Goal: Feedback & Contribution: Submit feedback/report problem

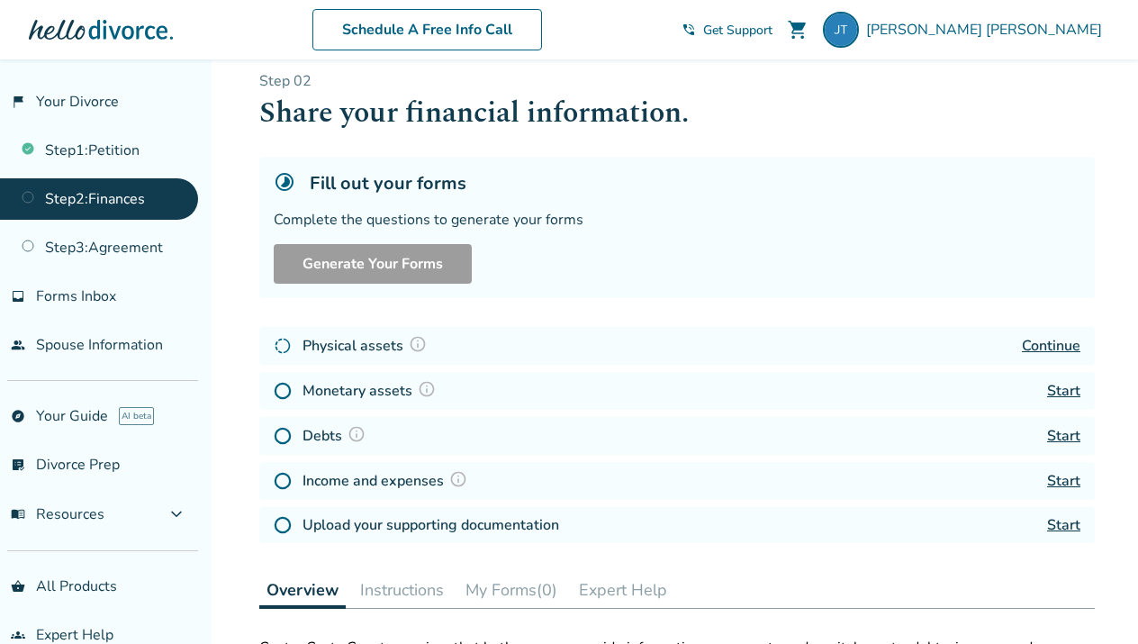
scroll to position [5, 0]
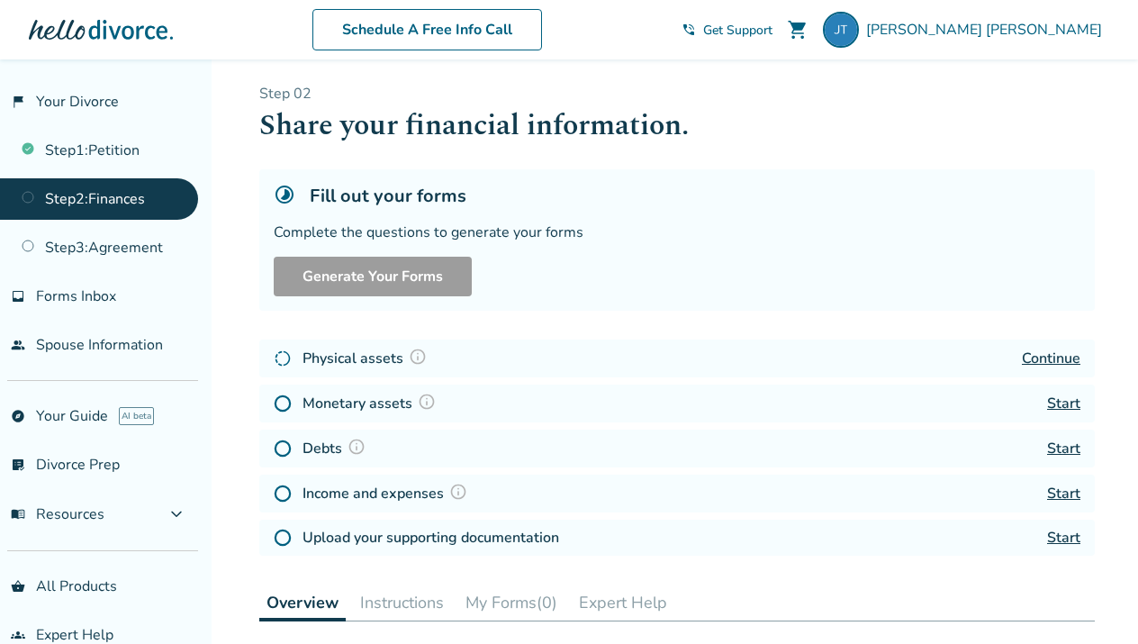
click at [860, 340] on div "Physical assets Continue" at bounding box center [677, 359] width 836 height 38
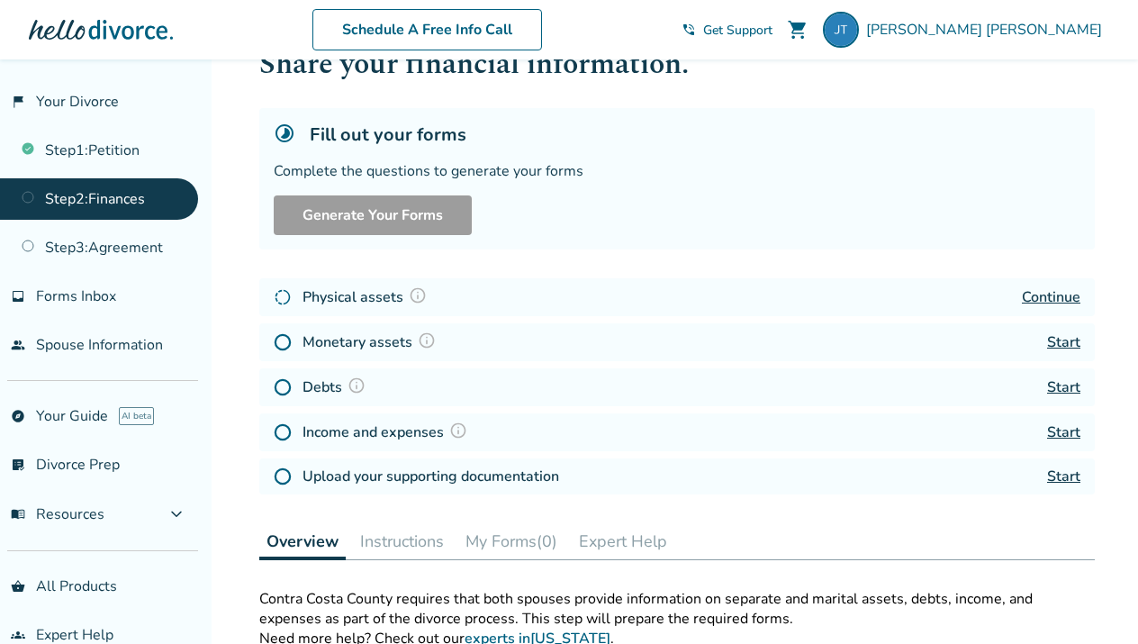
scroll to position [68, 0]
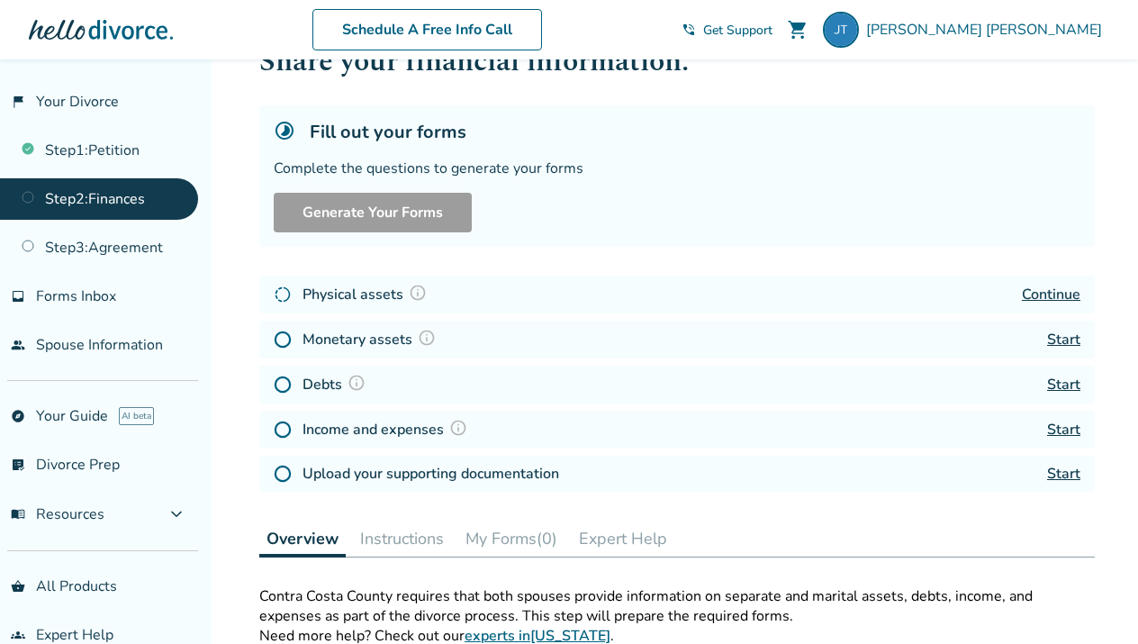
click at [423, 293] on img at bounding box center [418, 293] width 18 height 18
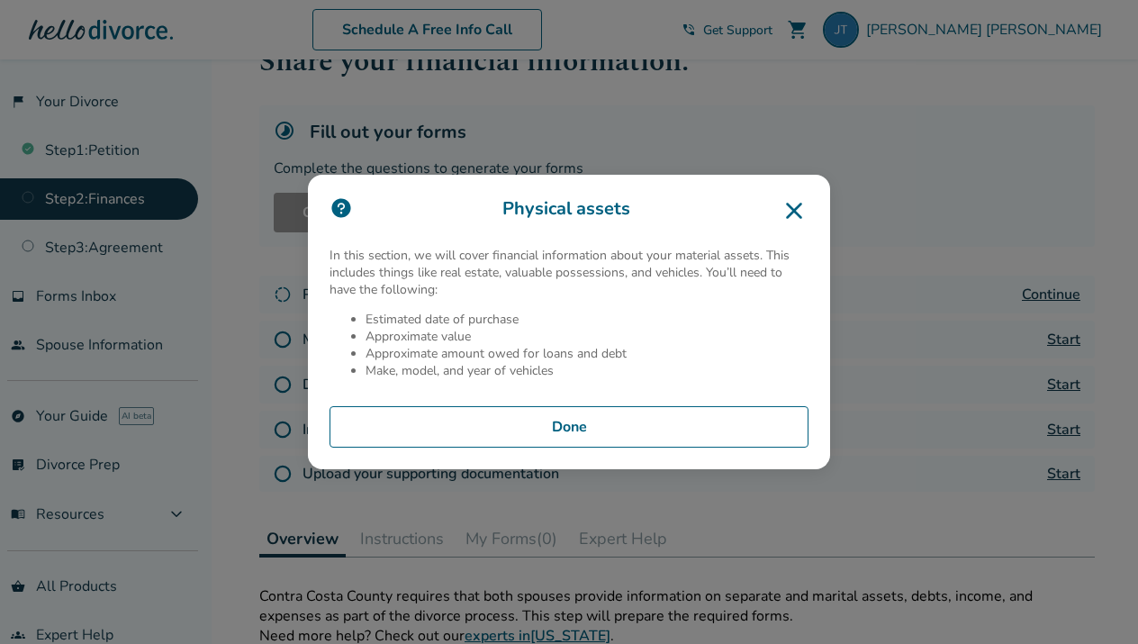
click at [793, 212] on icon at bounding box center [794, 211] width 16 height 16
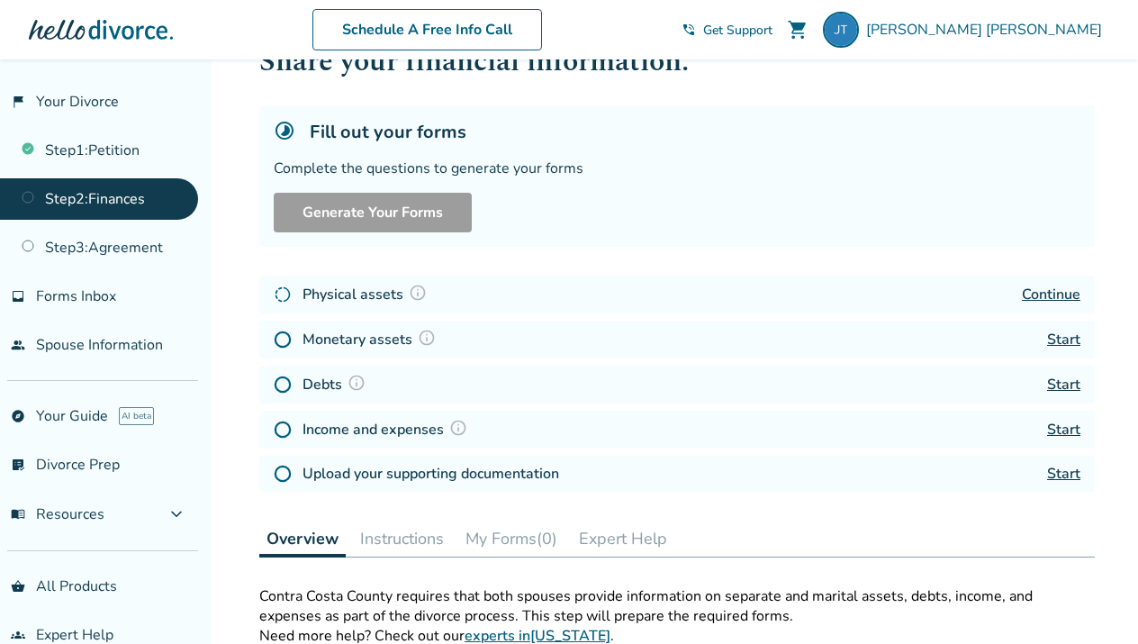
click at [1044, 285] on link "Continue" at bounding box center [1051, 295] width 59 height 20
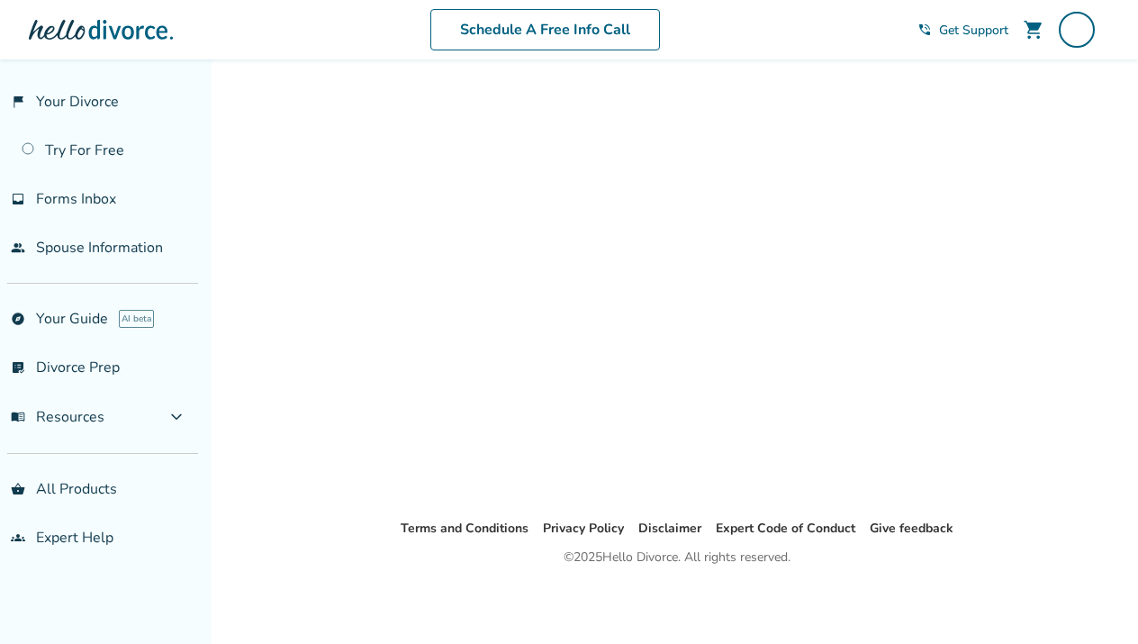
scroll to position [59, 0]
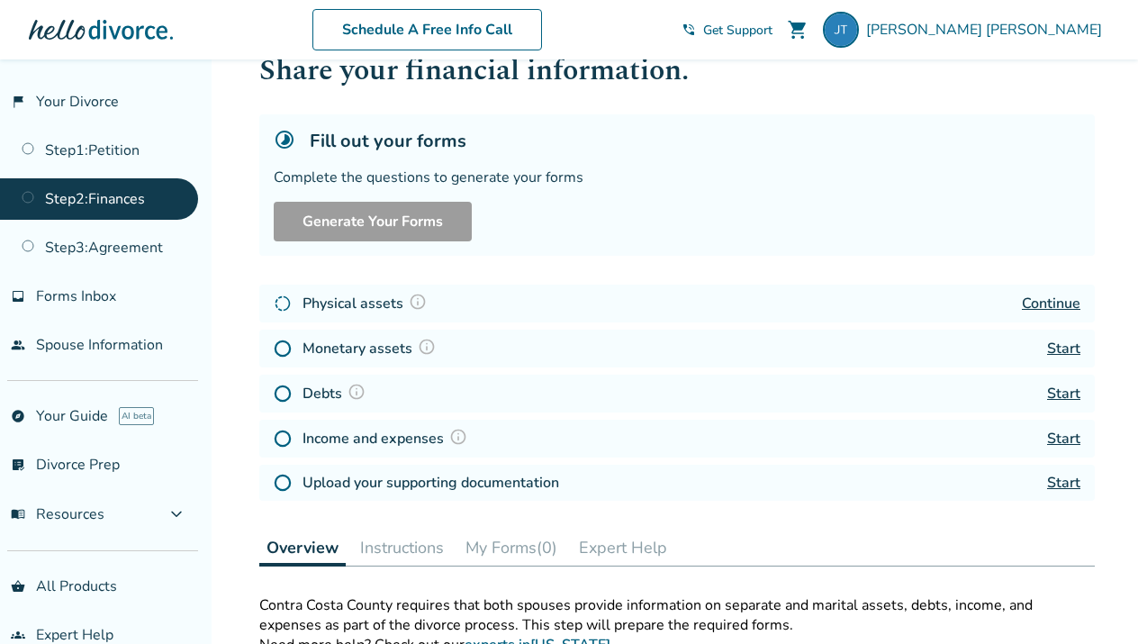
click at [1033, 301] on link "Continue" at bounding box center [1051, 304] width 59 height 20
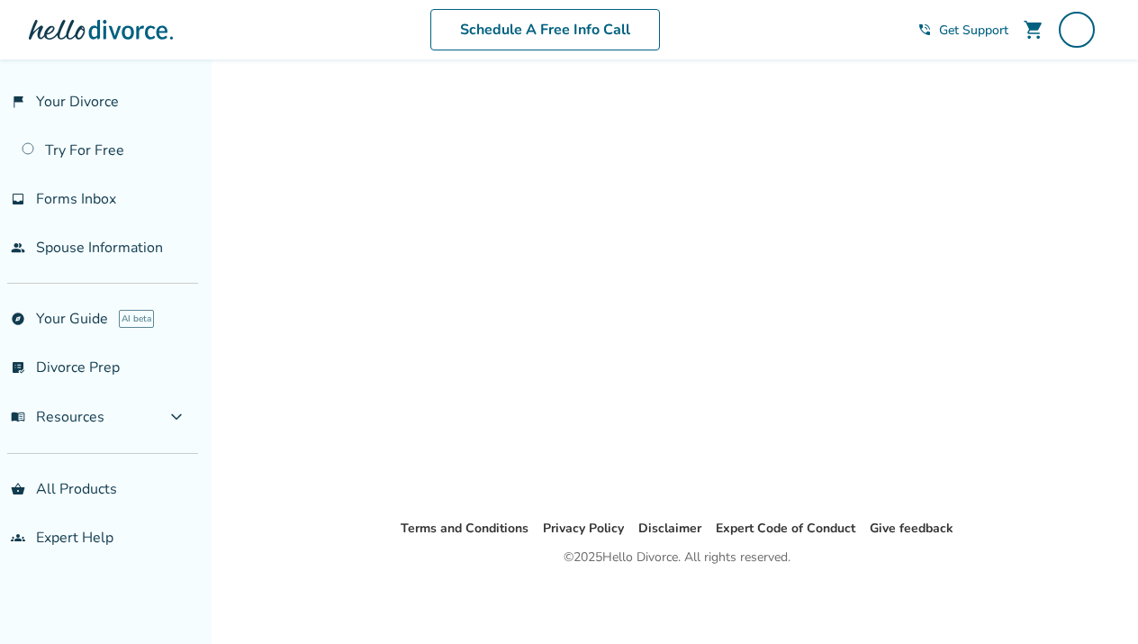
scroll to position [40, 0]
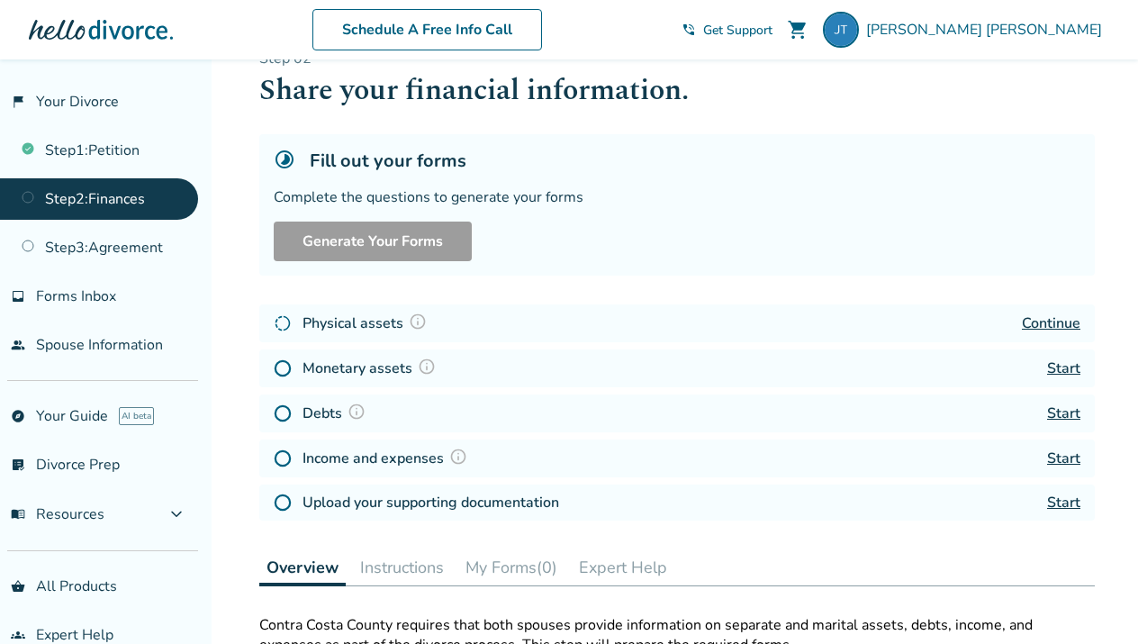
click at [1067, 367] on link "Start" at bounding box center [1064, 368] width 33 height 20
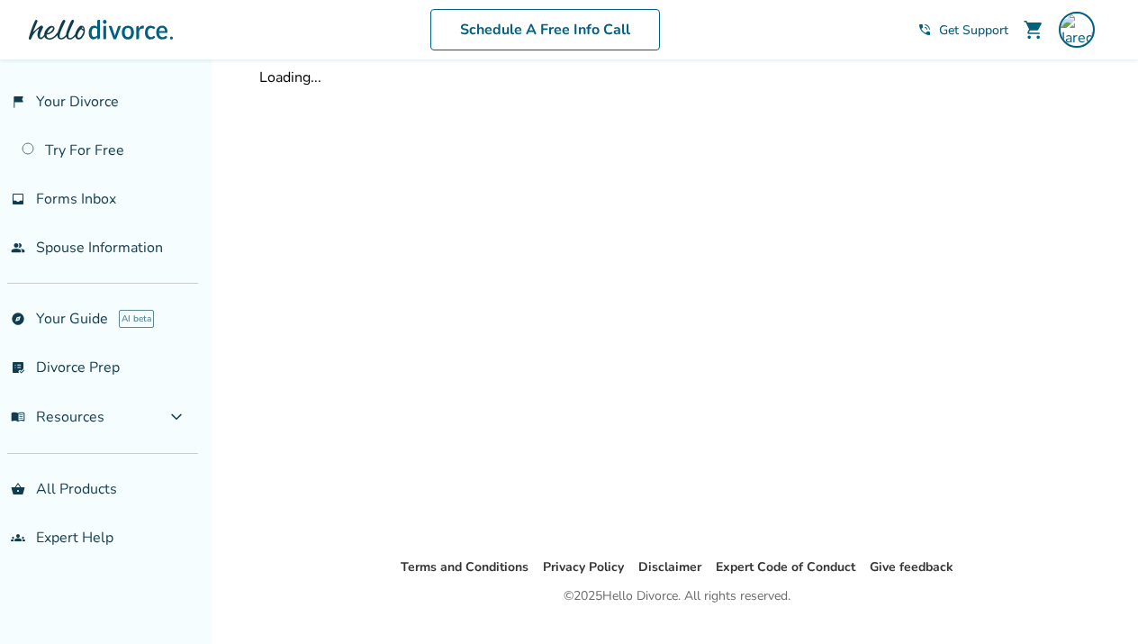
scroll to position [40, 0]
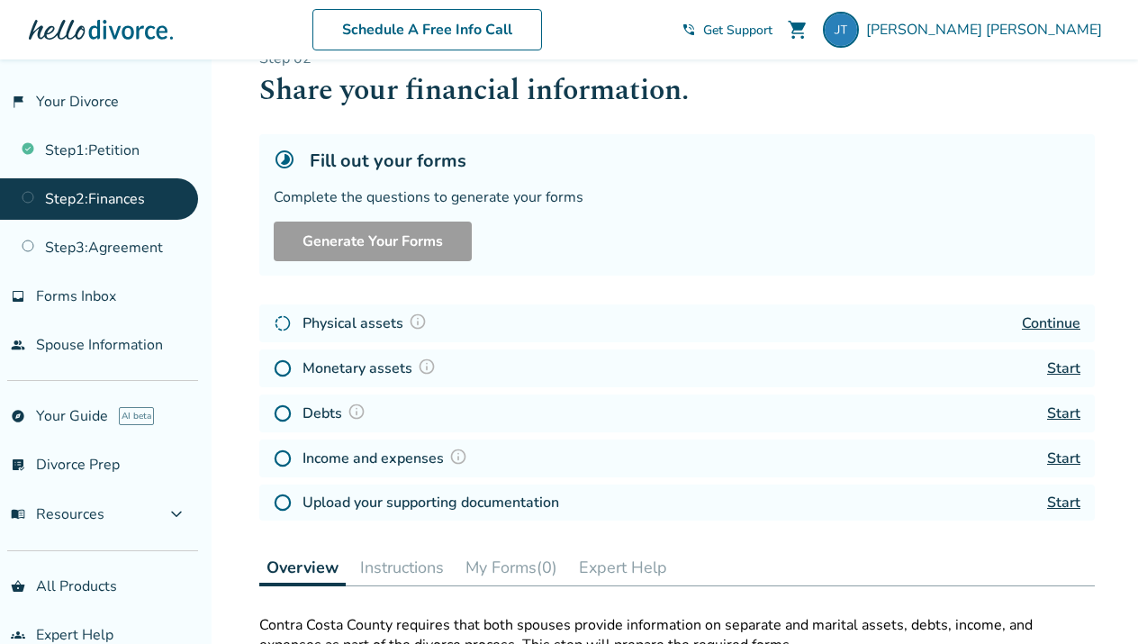
click at [355, 404] on img at bounding box center [357, 412] width 18 height 18
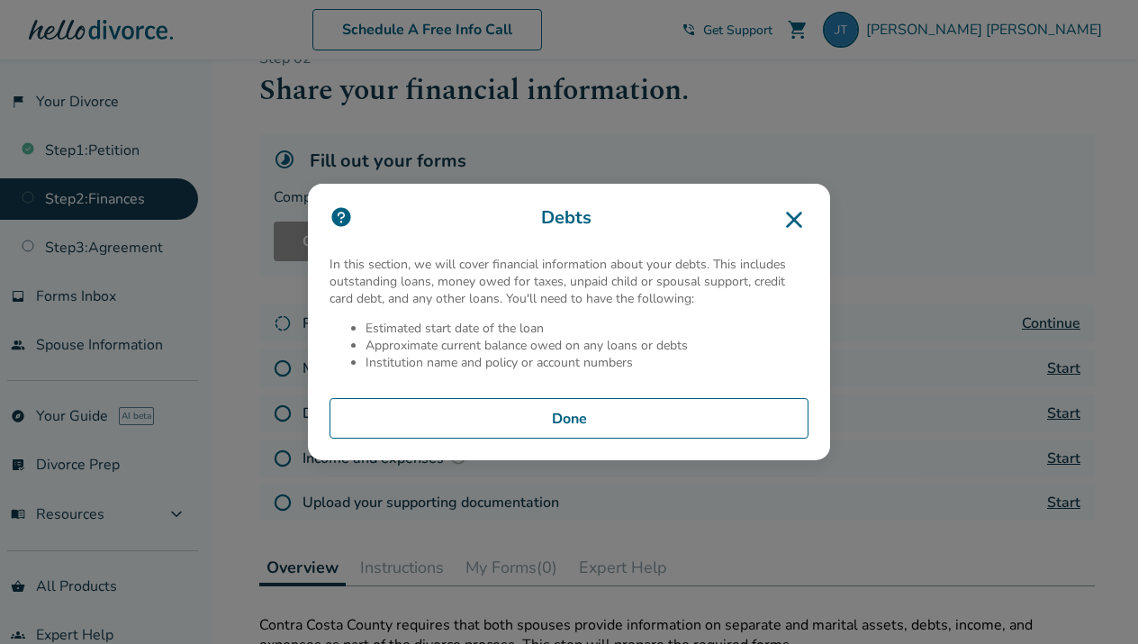
click at [791, 213] on icon at bounding box center [794, 219] width 29 height 29
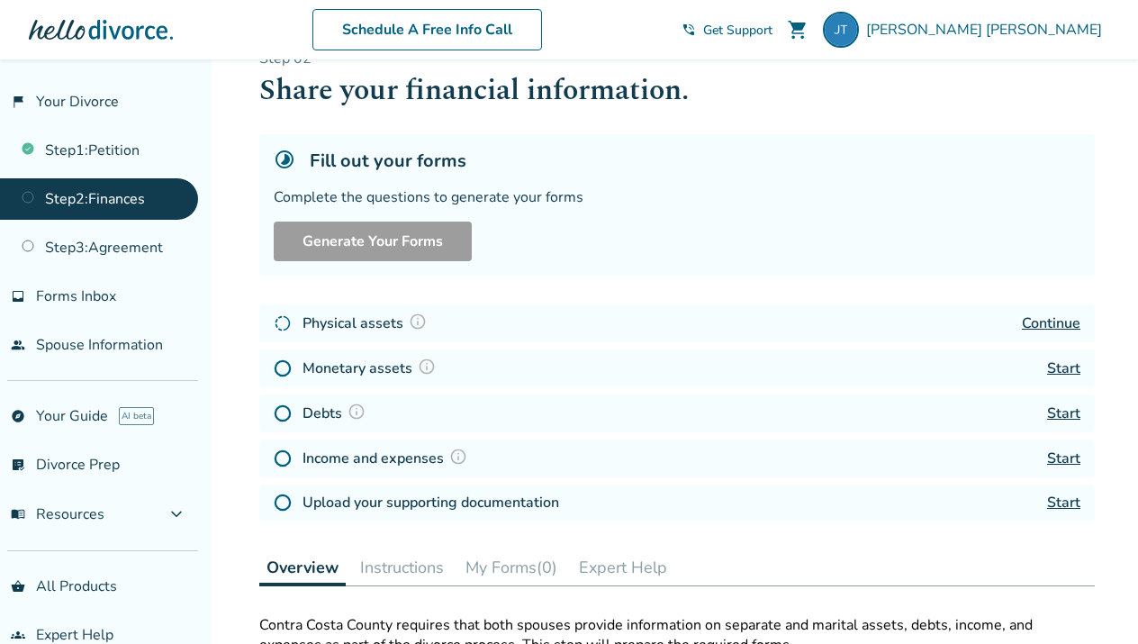
click at [458, 454] on img at bounding box center [458, 457] width 18 height 18
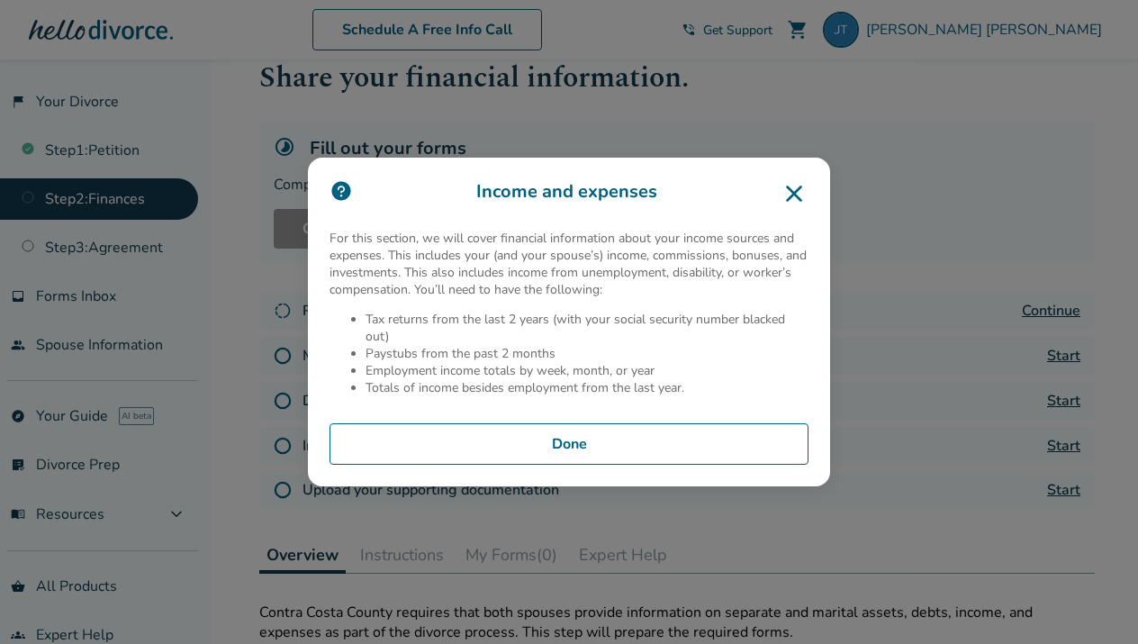
scroll to position [34, 0]
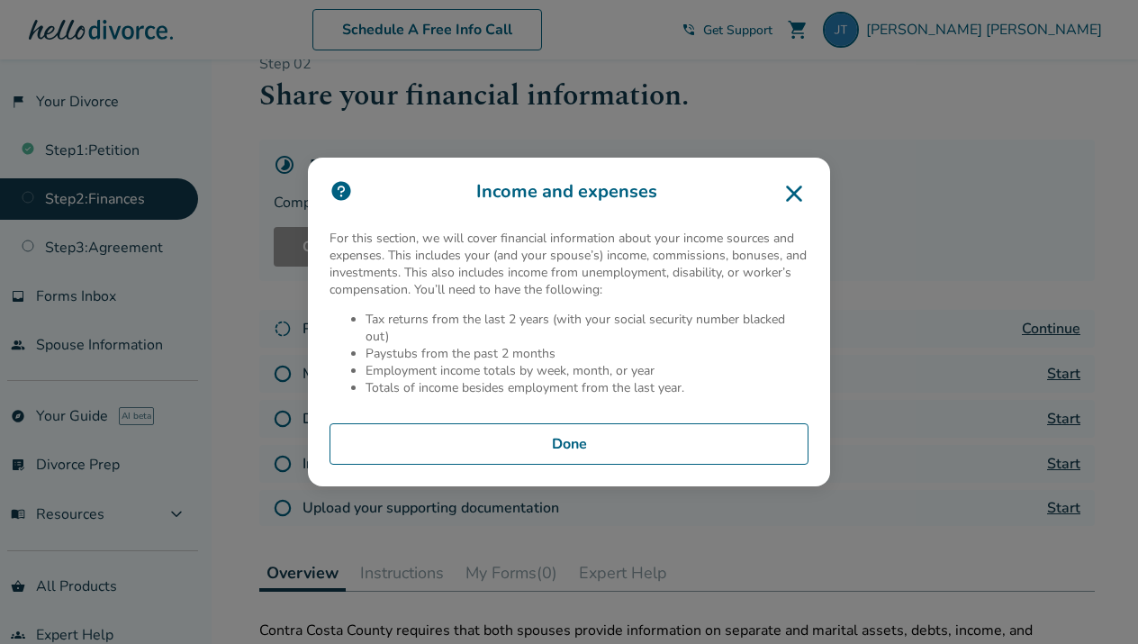
click at [797, 197] on icon at bounding box center [794, 194] width 16 height 16
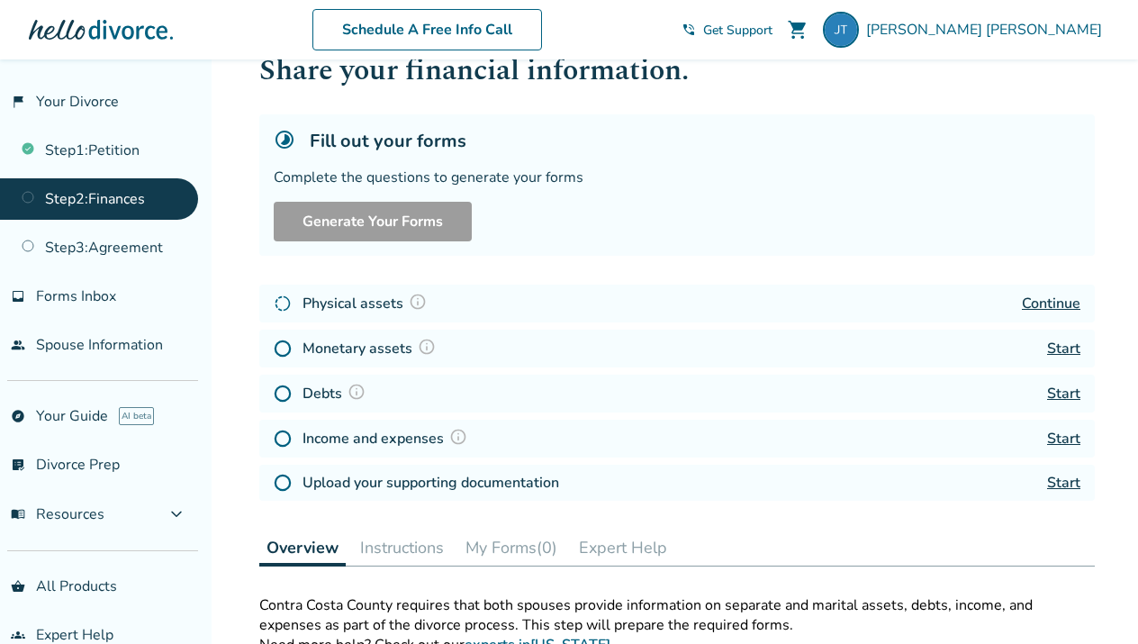
scroll to position [45, 0]
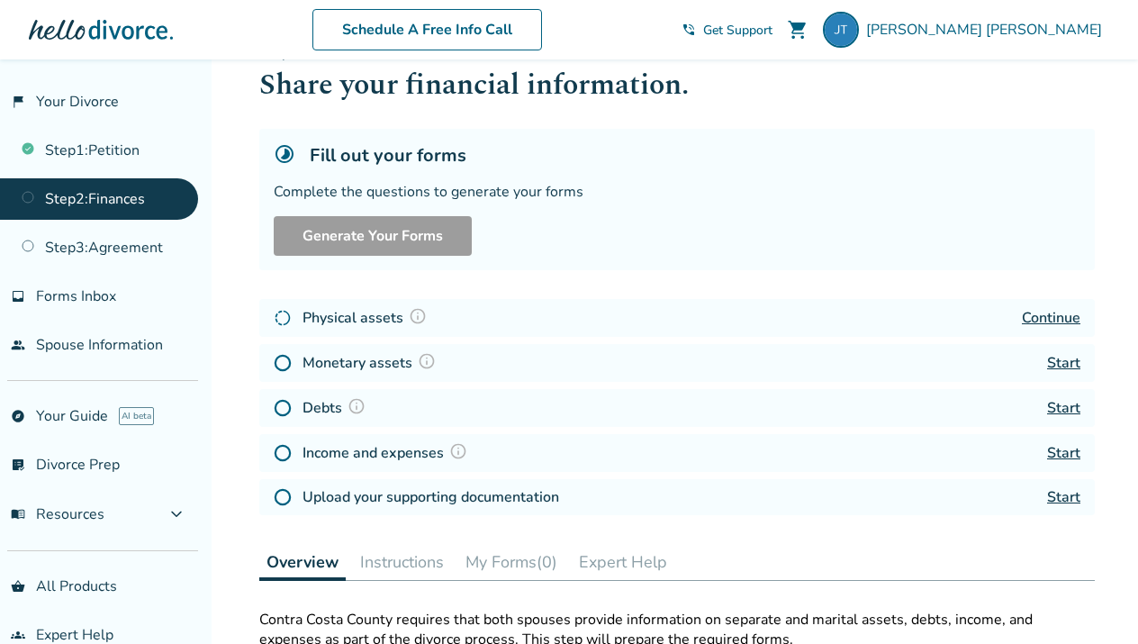
click at [409, 311] on img at bounding box center [418, 316] width 18 height 18
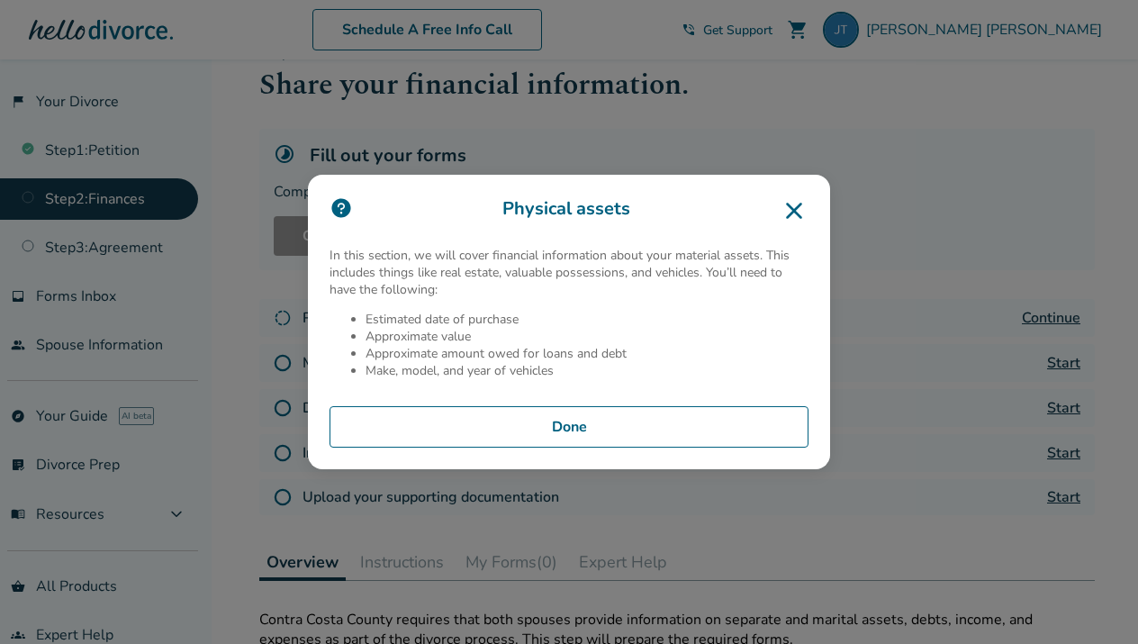
click at [789, 205] on icon at bounding box center [794, 211] width 16 height 16
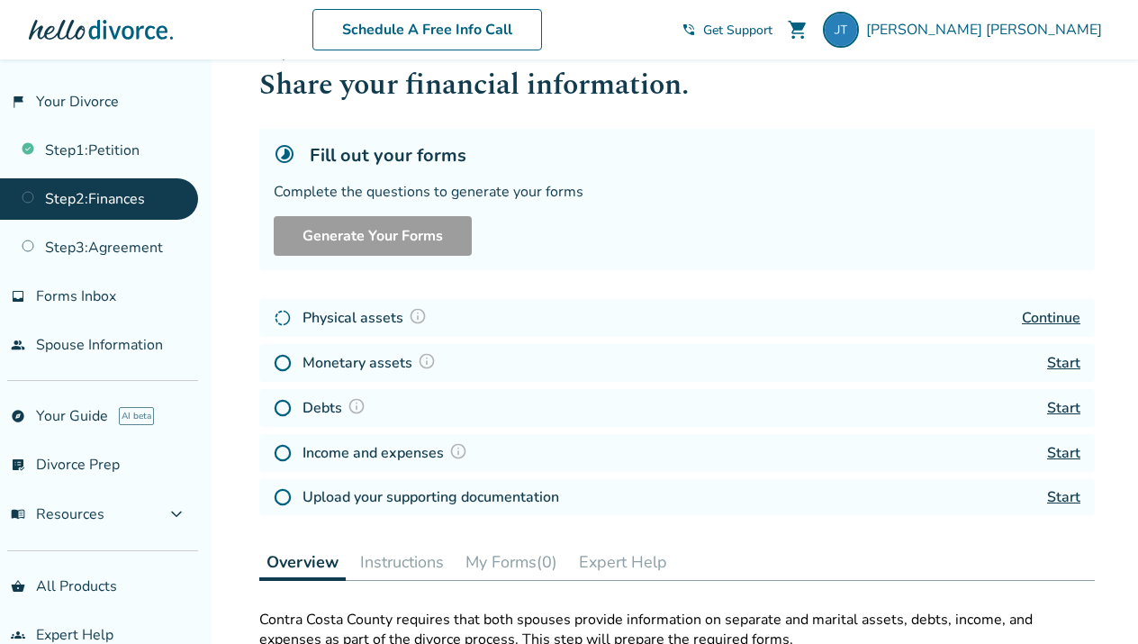
click at [1058, 321] on link "Continue" at bounding box center [1051, 318] width 59 height 20
click at [773, 29] on span "Get Support" at bounding box center [737, 30] width 69 height 17
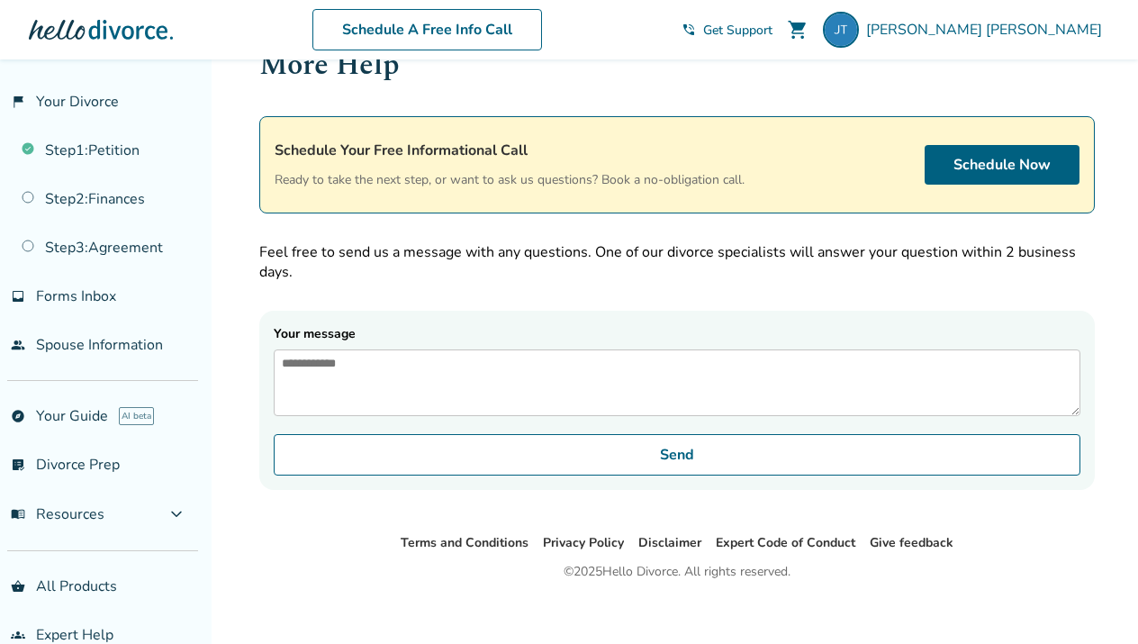
click at [395, 398] on textarea "Your message" at bounding box center [677, 382] width 807 height 67
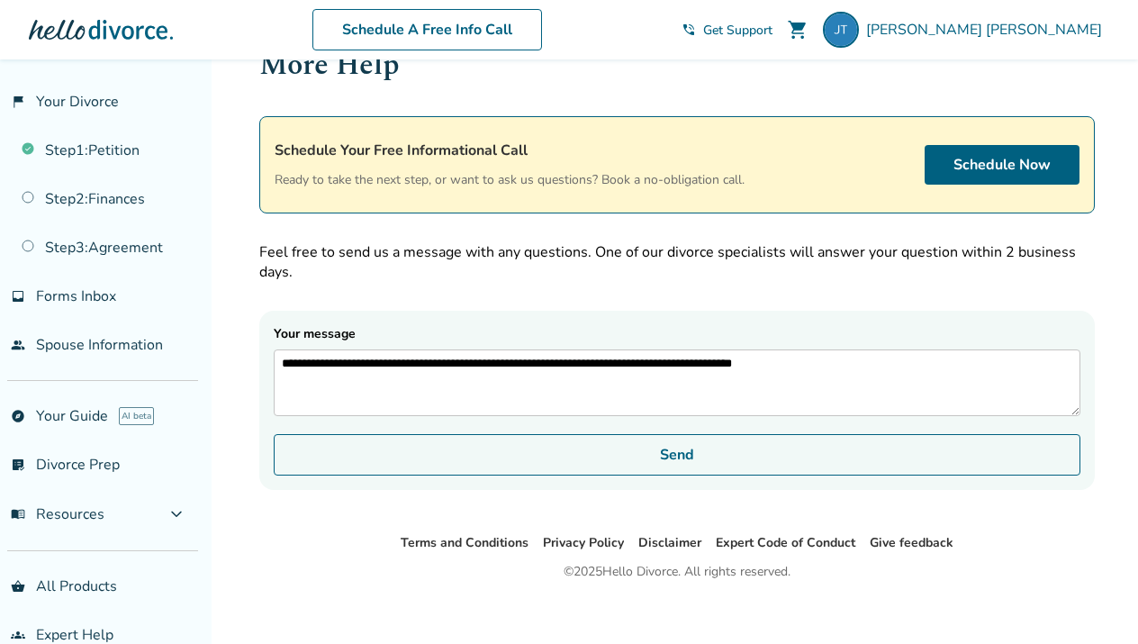
type textarea "**********"
click at [670, 467] on button "Send" at bounding box center [677, 454] width 807 height 41
click at [701, 467] on button "Send" at bounding box center [677, 454] width 807 height 41
click at [674, 474] on button "Send" at bounding box center [677, 454] width 807 height 41
click at [673, 466] on button "Send" at bounding box center [677, 454] width 807 height 41
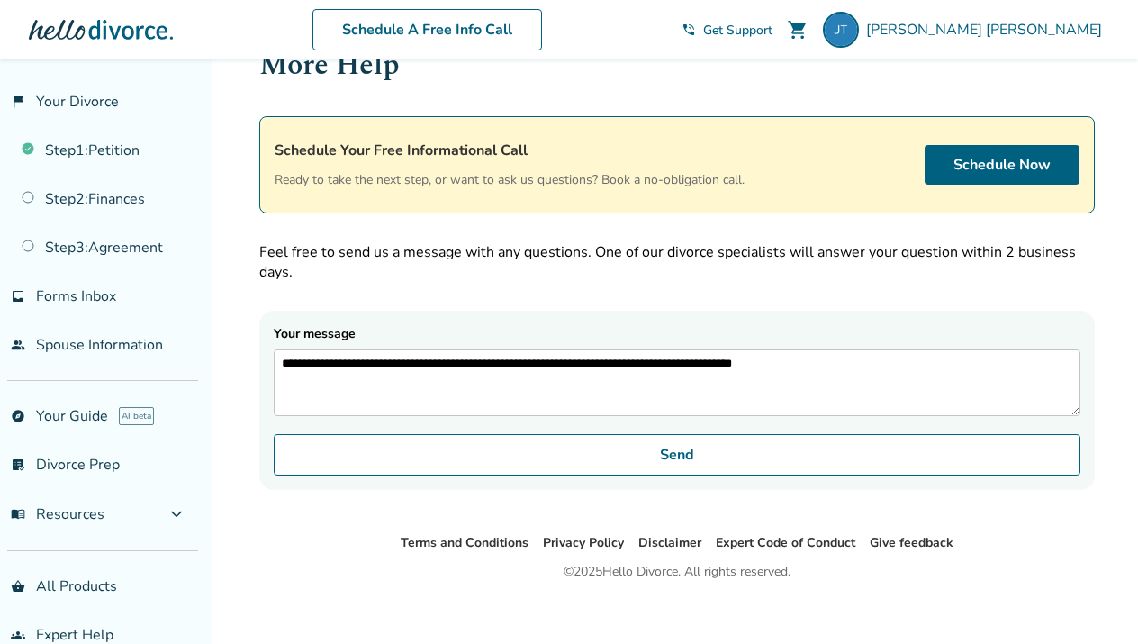
click at [240, 317] on div "**********" at bounding box center [569, 336] width 1138 height 644
